Goal: Task Accomplishment & Management: Manage account settings

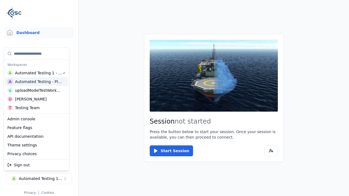
click at [35, 82] on div "Automated Testing - Playwright" at bounding box center [38, 81] width 47 height 5
click at [174, 98] on html "Support Dashboard Assets 3D Models Scenes Datasets Recordings Support Documenta…" at bounding box center [174, 98] width 349 height 196
click at [39, 82] on link "Datasets" at bounding box center [39, 81] width 70 height 11
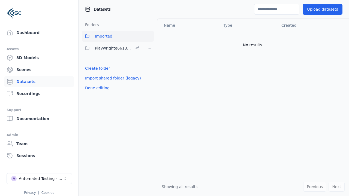
click at [96, 68] on link "Create folder" at bounding box center [97, 68] width 25 height 5
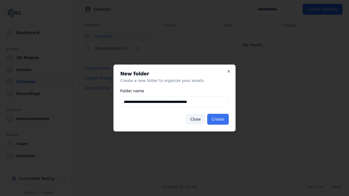
type input "**********"
click at [219, 119] on button "Create" at bounding box center [218, 119] width 22 height 11
click at [96, 93] on button "Done editing" at bounding box center [97, 88] width 31 height 10
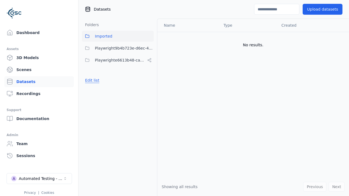
click at [91, 80] on button "Edit list" at bounding box center [92, 81] width 21 height 10
click at [149, 48] on html "Support Dashboard Assets 3D Models Scenes Datasets Recordings Support Documenta…" at bounding box center [174, 98] width 349 height 196
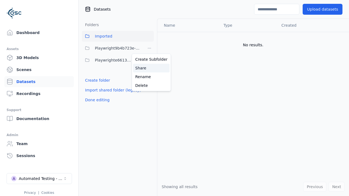
click at [149, 68] on div "Share" at bounding box center [151, 68] width 37 height 9
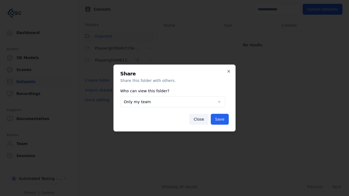
click at [172, 102] on body "**********" at bounding box center [174, 98] width 349 height 196
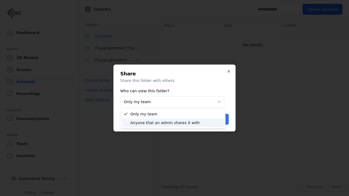
select select "****"
click at [220, 119] on button "Save" at bounding box center [220, 119] width 18 height 11
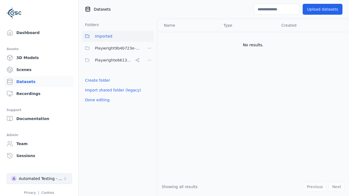
click at [96, 100] on button "Done editing" at bounding box center [97, 100] width 31 height 10
click at [39, 179] on div "Automated Testing - Playwright" at bounding box center [41, 178] width 44 height 5
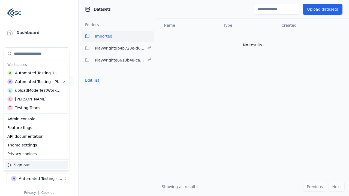
click at [35, 73] on div "Automated Testing 1 - Playwright" at bounding box center [38, 72] width 47 height 5
click at [174, 98] on html "Support Dashboard Assets 3D Models Scenes Datasets Recordings Support Documenta…" at bounding box center [174, 98] width 349 height 196
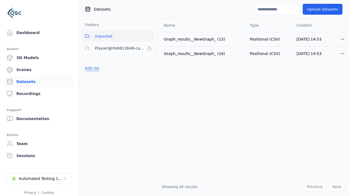
click at [91, 68] on button "Edit list" at bounding box center [92, 69] width 21 height 10
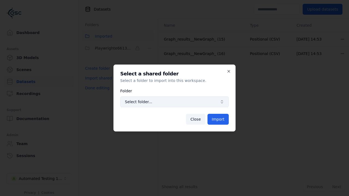
click at [174, 102] on span "Select folder..." at bounding box center [171, 101] width 93 height 5
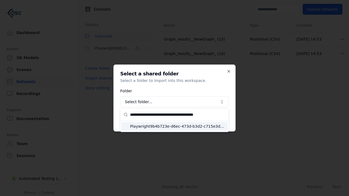
type input "**********"
click at [178, 126] on span "Playwright9b4b723e-d6ec-473d-b3d2-c715e3dd91ef" at bounding box center [177, 126] width 95 height 5
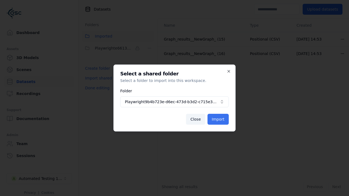
click at [219, 119] on button "Import" at bounding box center [217, 119] width 21 height 11
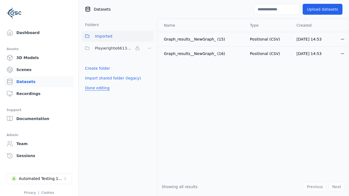
click at [96, 93] on button "Done editing" at bounding box center [97, 88] width 31 height 10
click at [91, 83] on button "Done editing" at bounding box center [97, 88] width 31 height 10
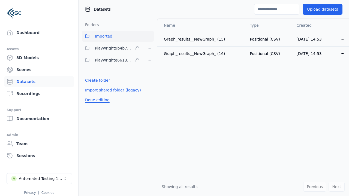
click at [149, 48] on html "Support Dashboard Assets 3D Models Scenes Datasets Recordings Support Documenta…" at bounding box center [174, 98] width 349 height 196
click at [174, 98] on html "Support Dashboard Assets 3D Models Scenes Datasets Recordings Support Documenta…" at bounding box center [174, 98] width 349 height 196
click at [96, 100] on button "Done editing" at bounding box center [97, 100] width 31 height 10
click at [39, 179] on div "Automated Testing 1 - Playwright" at bounding box center [41, 178] width 44 height 5
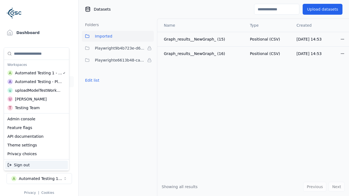
click at [35, 82] on div "Automated Testing - Playwright" at bounding box center [38, 81] width 47 height 5
click at [174, 98] on html "Support Dashboard Assets 3D Models Scenes Datasets Recordings Support Documenta…" at bounding box center [174, 98] width 349 height 196
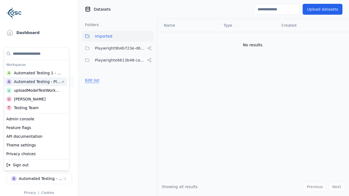
click at [91, 80] on button "Edit list" at bounding box center [92, 81] width 21 height 10
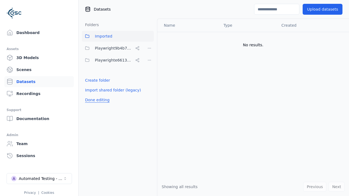
click at [149, 48] on html "Support Dashboard Assets 3D Models Scenes Datasets Recordings Support Documenta…" at bounding box center [174, 98] width 349 height 196
click at [149, 77] on div "Rename" at bounding box center [151, 77] width 37 height 9
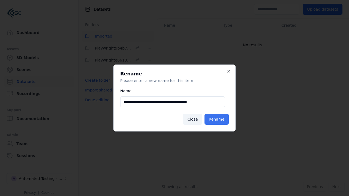
click at [172, 102] on input "**********" at bounding box center [172, 102] width 105 height 11
type input "**********"
click at [218, 119] on button "Rename" at bounding box center [216, 119] width 24 height 11
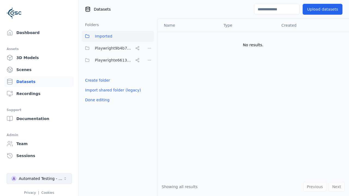
click at [96, 100] on button "Done editing" at bounding box center [97, 100] width 31 height 10
click at [39, 179] on div "Automated Testing - Playwright" at bounding box center [41, 178] width 44 height 5
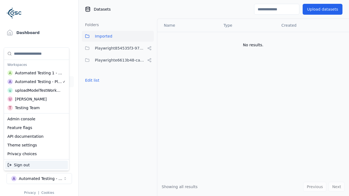
click at [35, 73] on div "Automated Testing 1 - Playwright" at bounding box center [38, 72] width 47 height 5
click at [174, 98] on html "Support Dashboard Assets 3D Models Scenes Datasets Recordings Support Documenta…" at bounding box center [174, 98] width 349 height 196
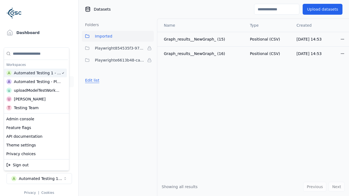
click at [91, 80] on button "Edit list" at bounding box center [92, 81] width 21 height 10
click at [149, 48] on html "Support Dashboard Assets 3D Models Scenes Datasets Recordings Support Documenta…" at bounding box center [174, 98] width 349 height 196
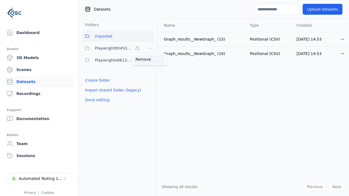
click at [149, 59] on div "Remove" at bounding box center [149, 59] width 32 height 9
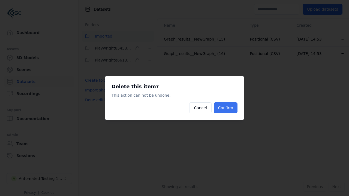
click at [226, 108] on button "Confirm" at bounding box center [226, 107] width 24 height 11
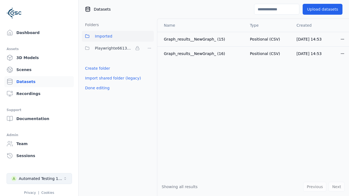
click at [96, 88] on button "Done editing" at bounding box center [97, 88] width 31 height 10
click at [39, 179] on div "Automated Testing 1 - Playwright" at bounding box center [41, 178] width 44 height 5
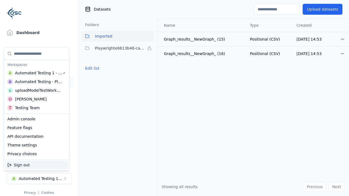
click at [36, 82] on div "Automated Testing - Playwright" at bounding box center [38, 81] width 47 height 5
click at [174, 98] on html "Support Dashboard Assets 3D Models Scenes Datasets Recordings Support Documenta…" at bounding box center [174, 98] width 349 height 196
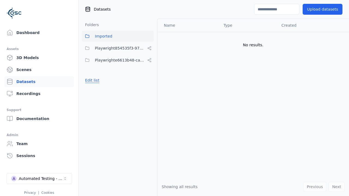
click at [91, 80] on button "Edit list" at bounding box center [92, 81] width 21 height 10
click at [149, 48] on html "Support Dashboard Assets 3D Models Scenes Datasets Recordings Support Documenta…" at bounding box center [174, 98] width 349 height 196
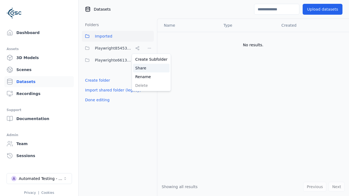
click at [149, 68] on div "Share" at bounding box center [151, 68] width 37 height 9
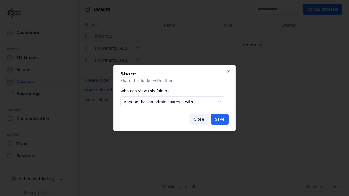
click at [172, 102] on body "**********" at bounding box center [174, 98] width 349 height 196
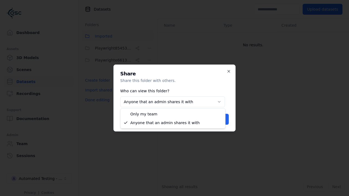
select select "*****"
click at [220, 119] on button "Save" at bounding box center [220, 119] width 18 height 11
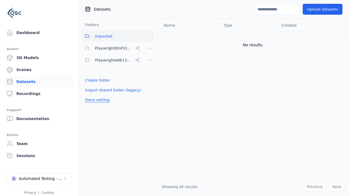
click at [96, 100] on button "Done editing" at bounding box center [97, 100] width 31 height 10
click at [91, 95] on button "Done editing" at bounding box center [97, 100] width 31 height 10
click at [149, 48] on html "Support Dashboard Assets 3D Models Scenes Datasets Recordings Support Documenta…" at bounding box center [174, 98] width 349 height 196
click at [149, 85] on div "Delete" at bounding box center [151, 85] width 37 height 9
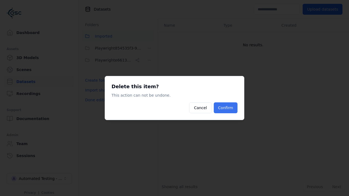
click at [226, 108] on button "Confirm" at bounding box center [226, 107] width 24 height 11
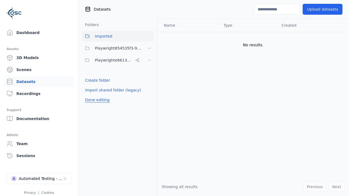
click at [96, 95] on button "Done editing" at bounding box center [97, 100] width 31 height 10
